Goal: Complete application form

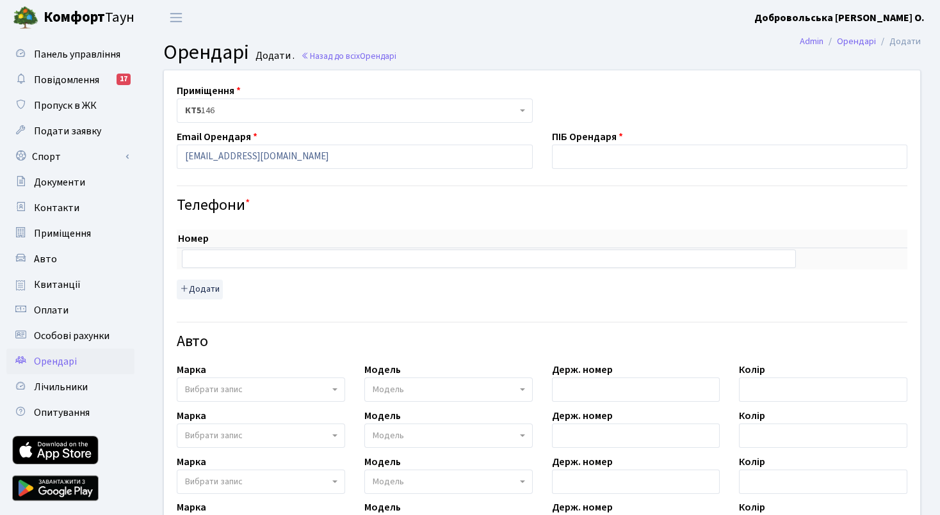
type input "[EMAIL_ADDRESS][DOMAIN_NAME]"
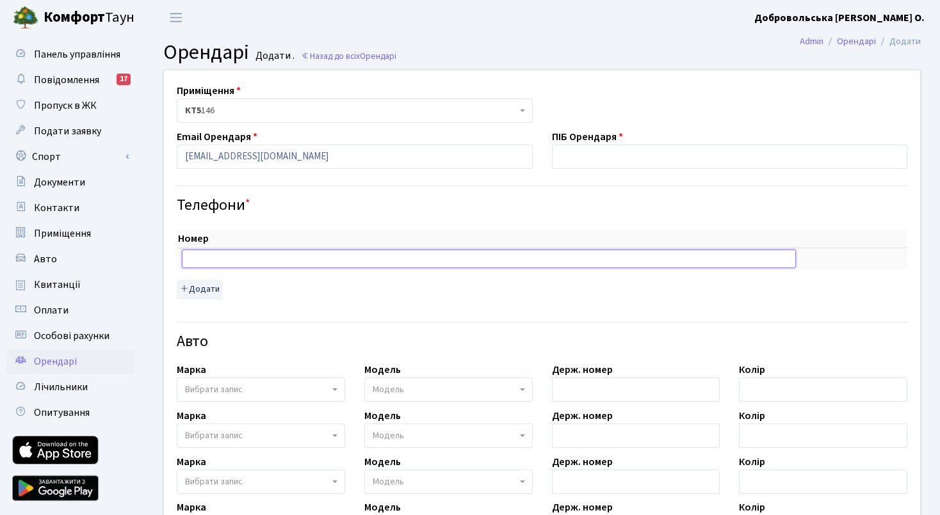
click at [328, 259] on input "text" at bounding box center [489, 259] width 614 height 18
type input "0679447250"
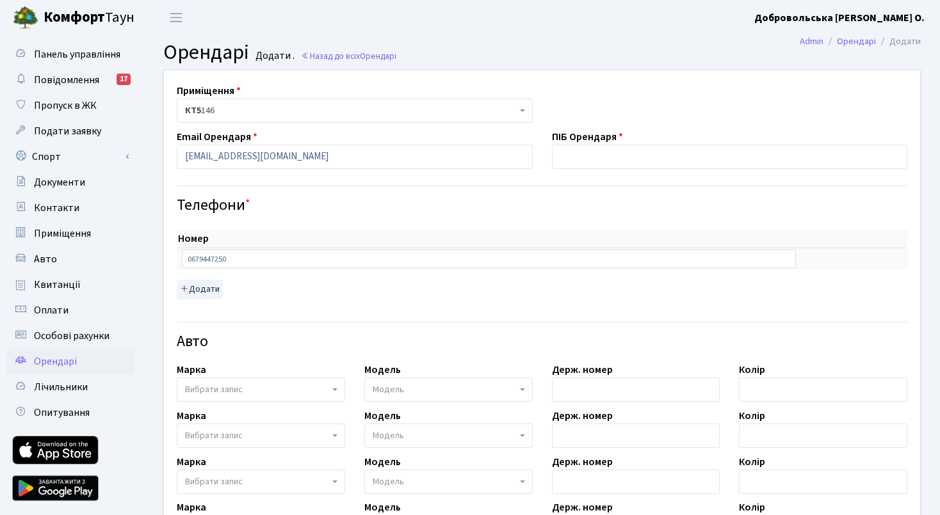
click at [229, 394] on span "Вибрати запис" at bounding box center [214, 389] width 58 height 13
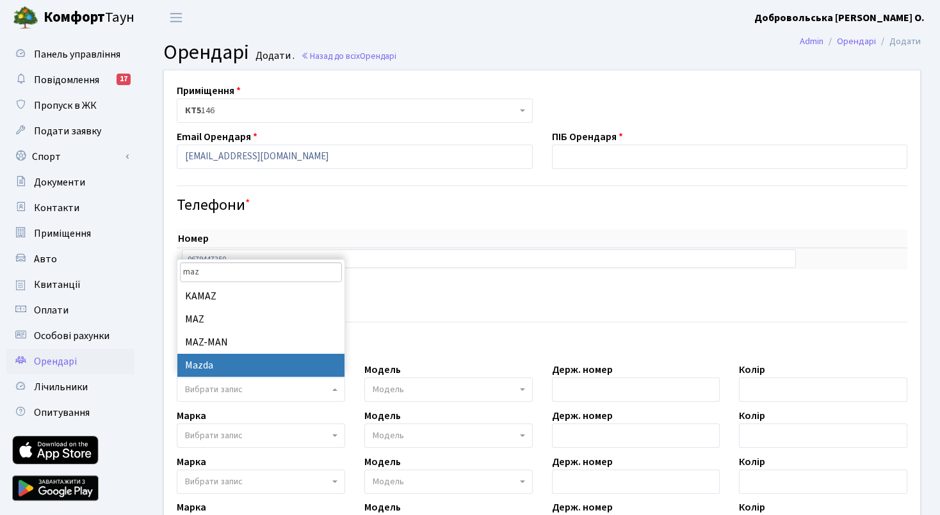
type input "maz"
select select "87"
select select
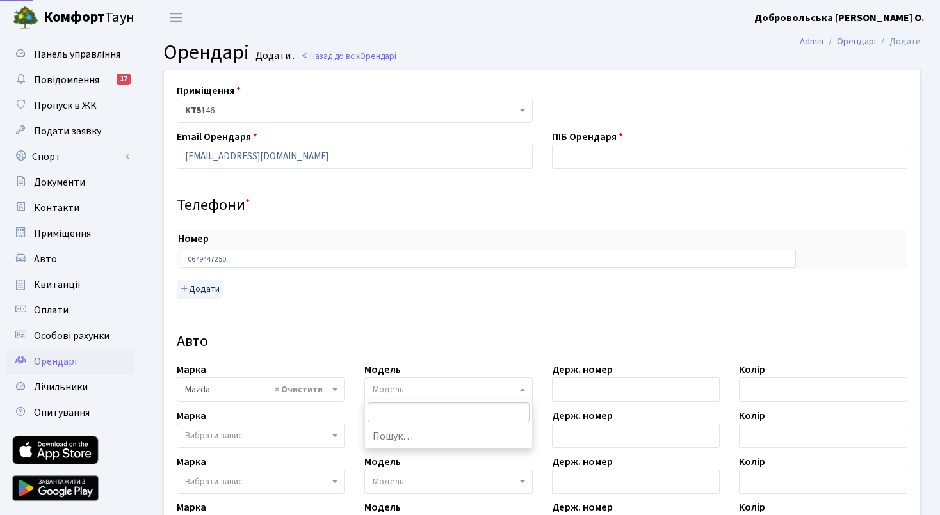
click at [448, 387] on span "Модель" at bounding box center [445, 389] width 144 height 13
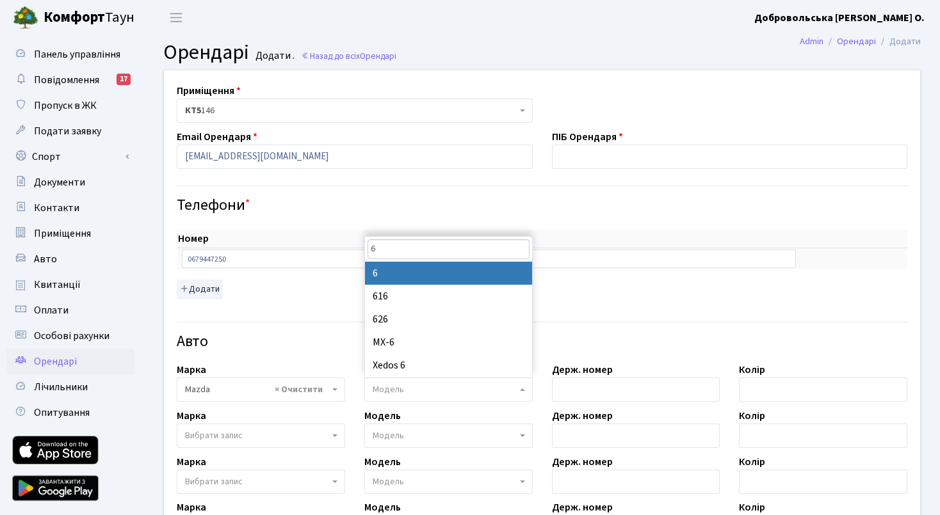
type input "6"
select select "2765"
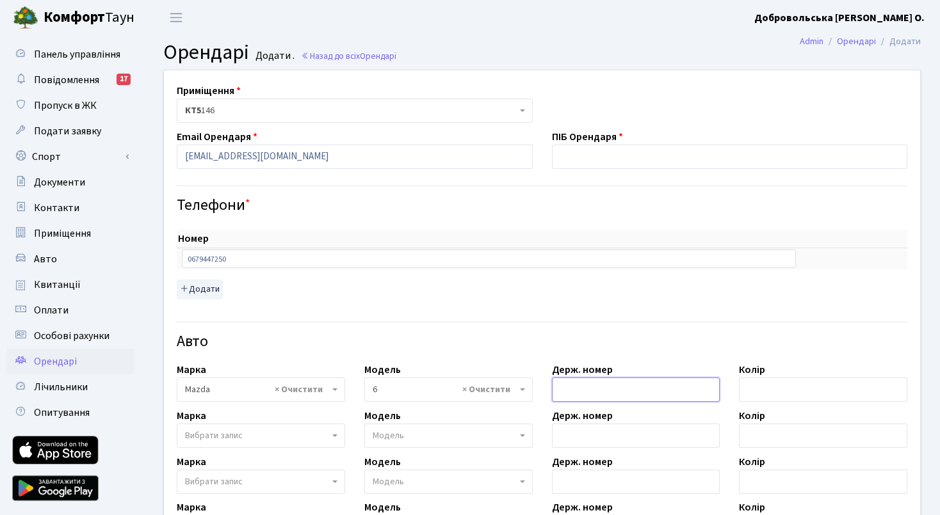
click at [615, 389] on input "text" at bounding box center [636, 390] width 168 height 24
type input "ве1571сн"
click at [766, 389] on input "text" at bounding box center [823, 390] width 168 height 24
type input "синій"
click at [813, 337] on h4 "Авто" at bounding box center [542, 342] width 730 height 19
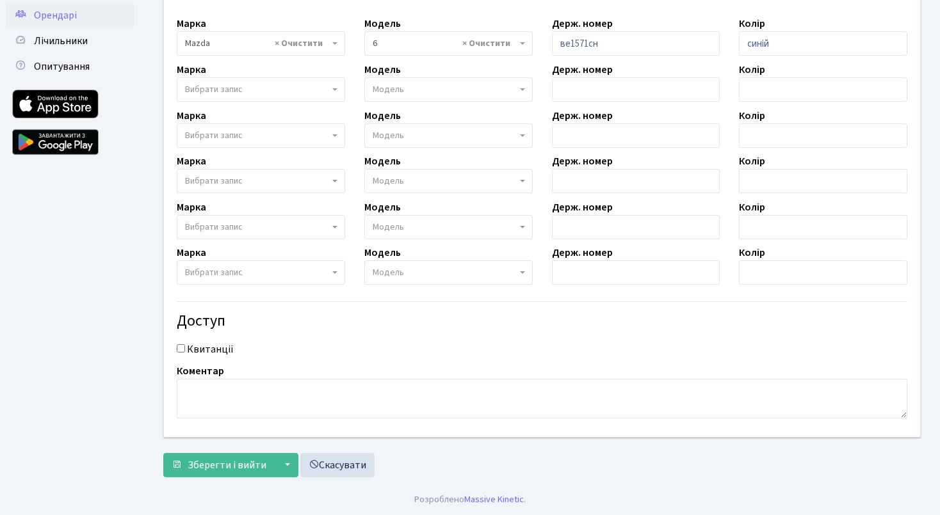
scroll to position [345, 0]
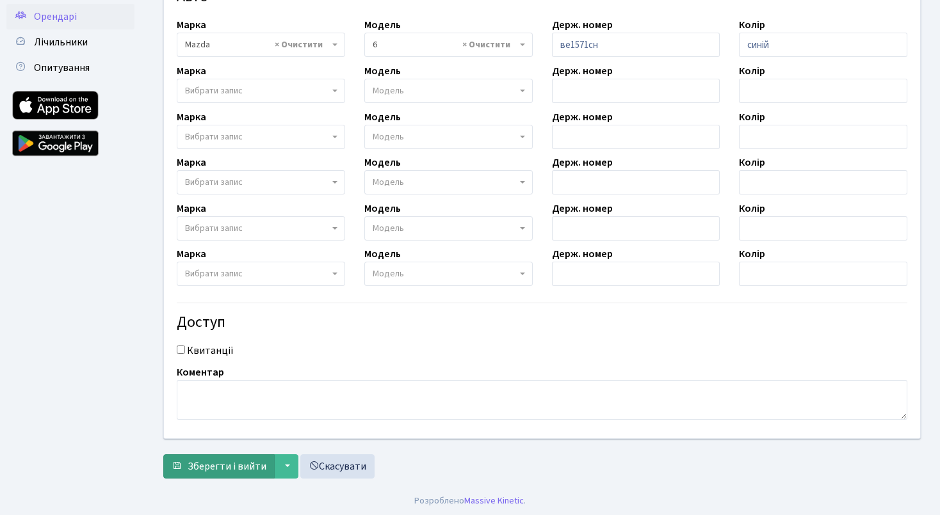
click at [246, 466] on span "Зберегти і вийти" at bounding box center [227, 467] width 79 height 14
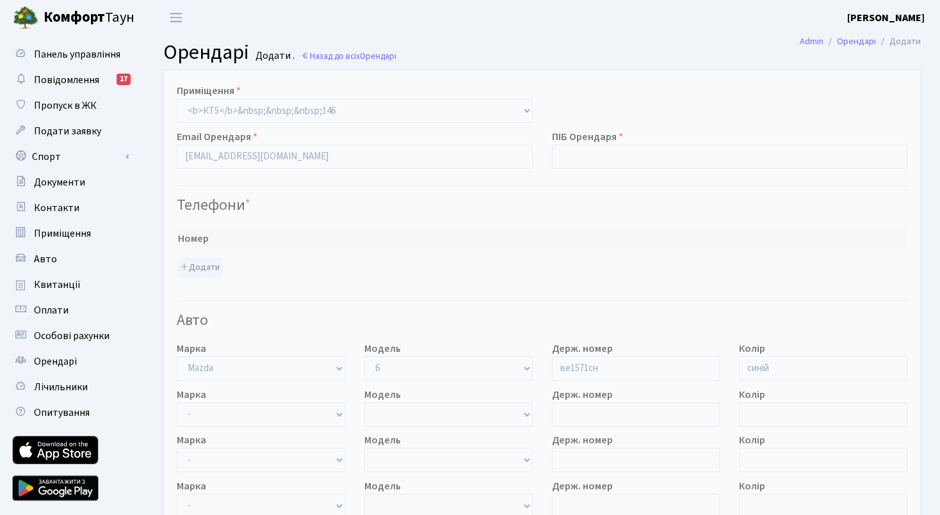
select select "2765"
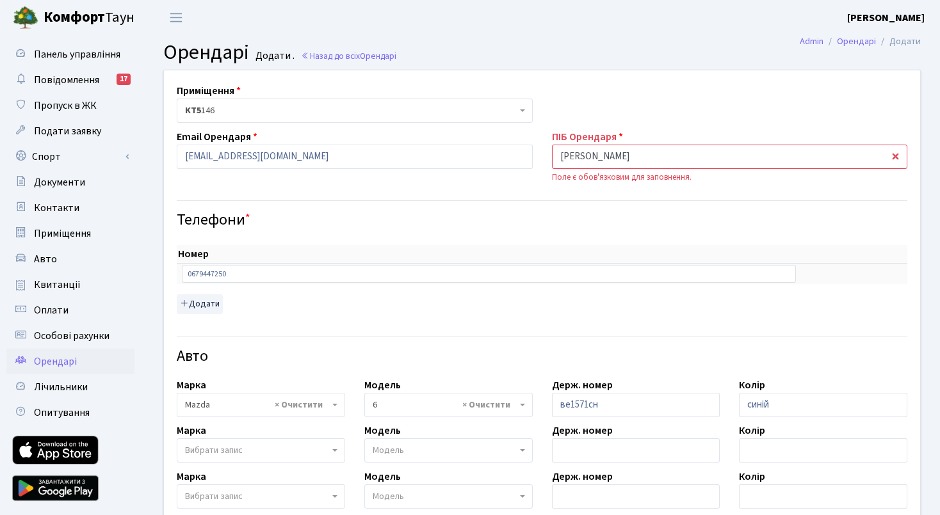
type input "Ілюшин Олексій Юрійович"
click at [552, 252] on th "Номер" at bounding box center [489, 254] width 624 height 19
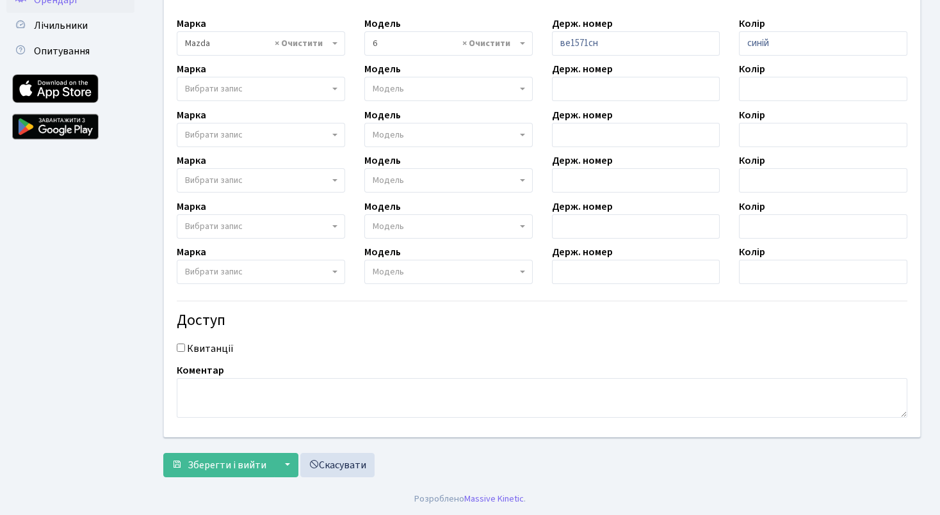
scroll to position [360, 0]
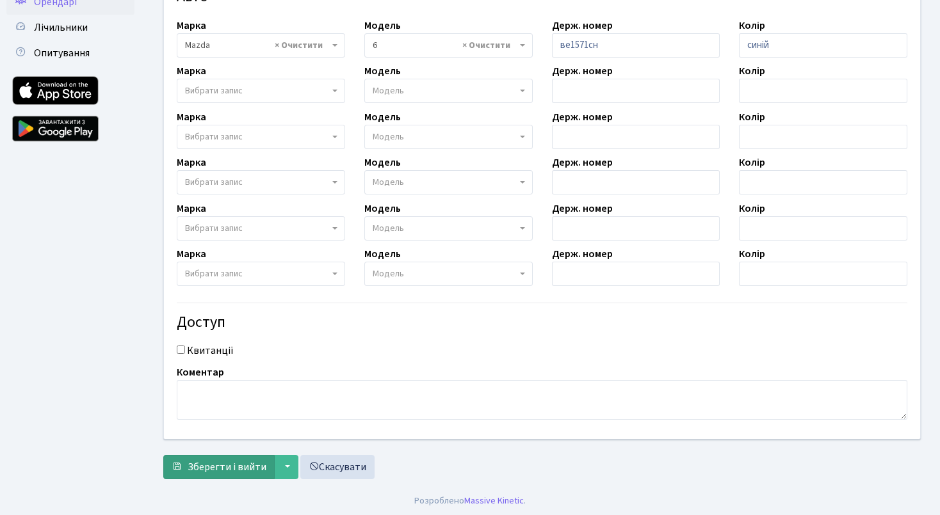
click at [242, 464] on span "Зберегти і вийти" at bounding box center [227, 467] width 79 height 14
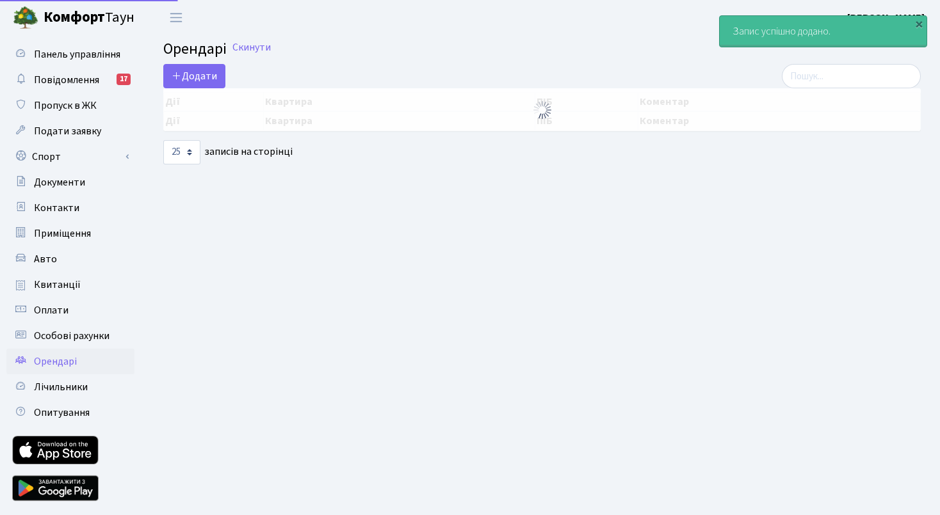
select select "25"
